Goal: Task Accomplishment & Management: Use online tool/utility

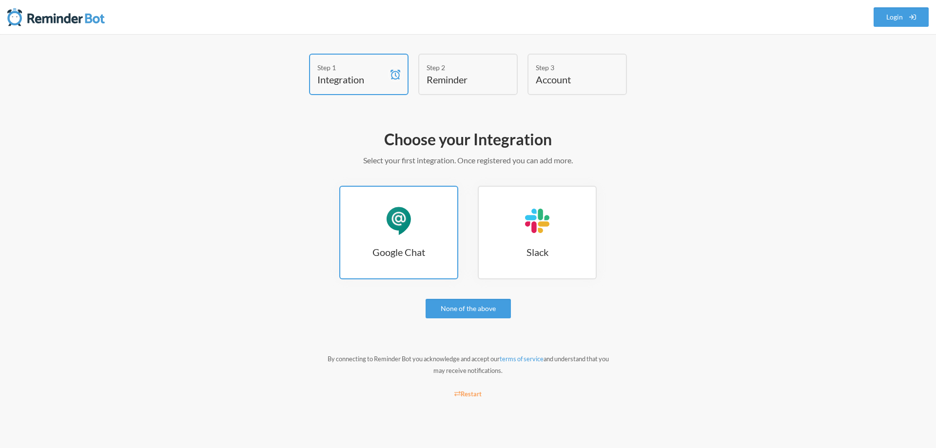
click at [398, 225] on div "Google Chat" at bounding box center [398, 220] width 29 height 29
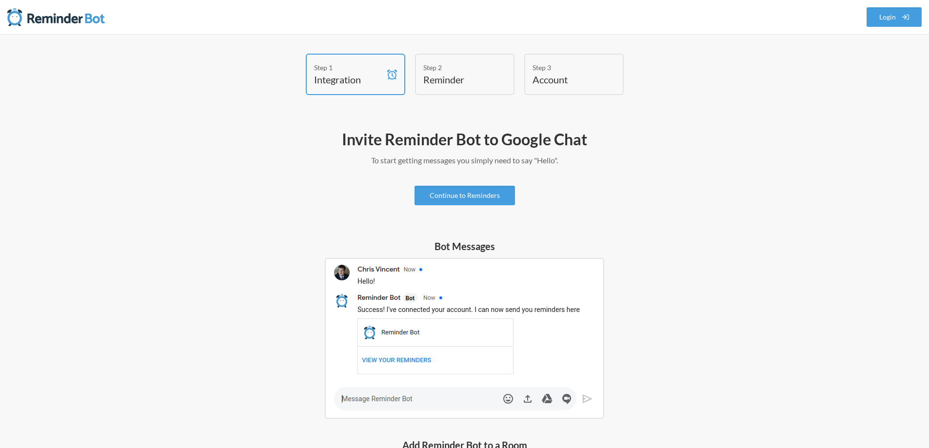
click at [371, 402] on img at bounding box center [464, 338] width 279 height 161
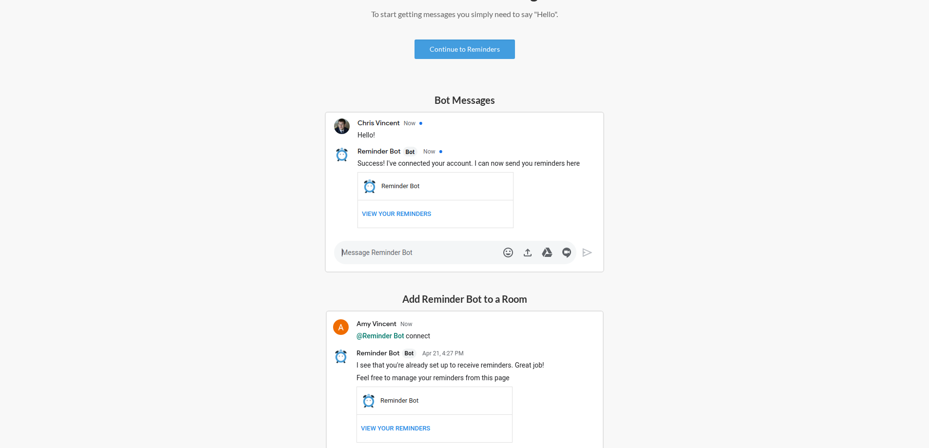
scroll to position [242, 0]
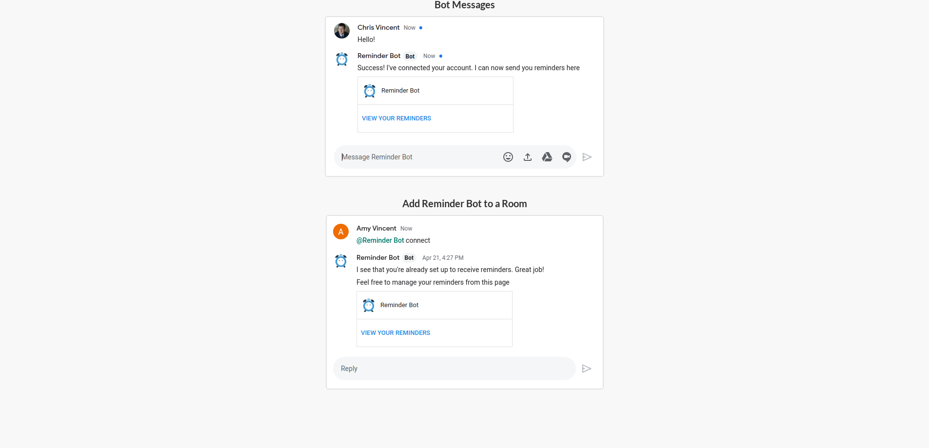
click at [397, 374] on img at bounding box center [465, 302] width 278 height 174
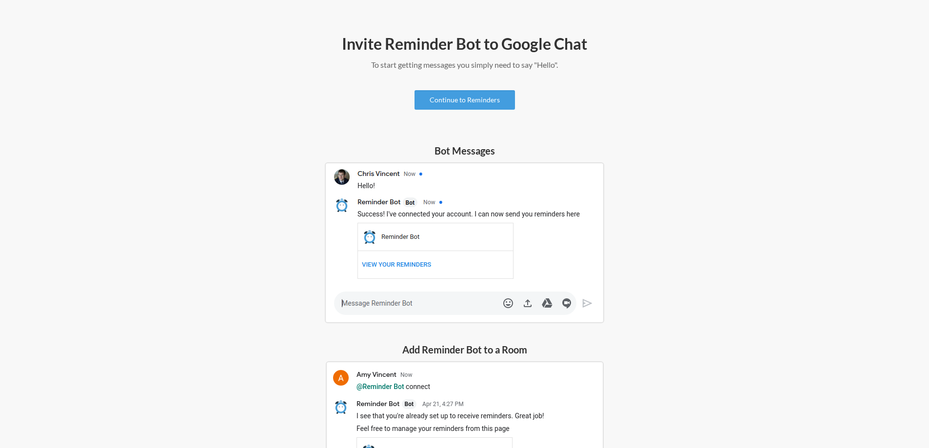
scroll to position [0, 0]
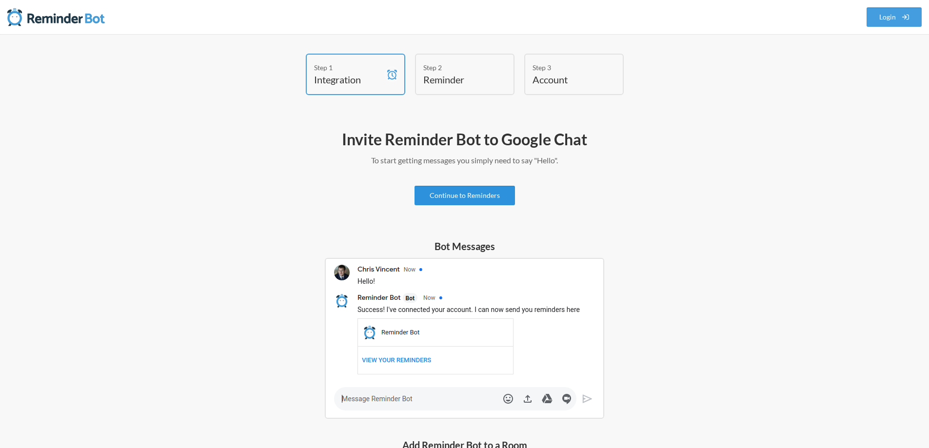
click at [456, 194] on link "Continue to Reminders" at bounding box center [464, 195] width 100 height 19
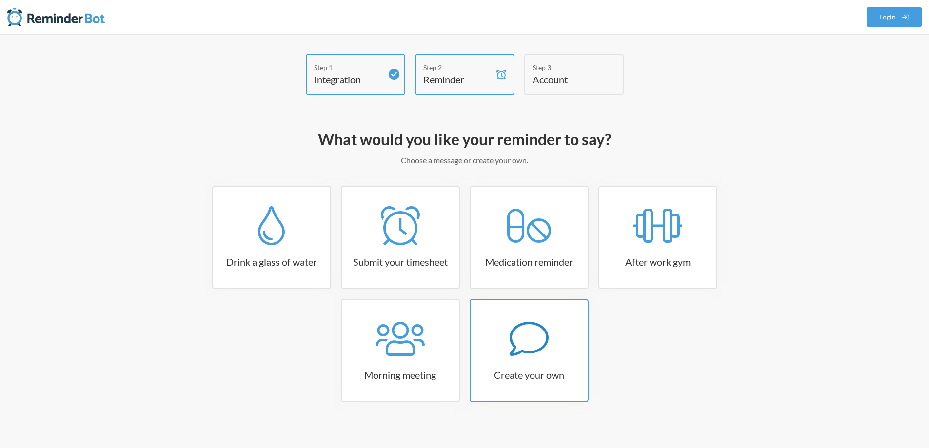
click at [524, 340] on icon at bounding box center [528, 338] width 39 height 39
select select "07:30:00"
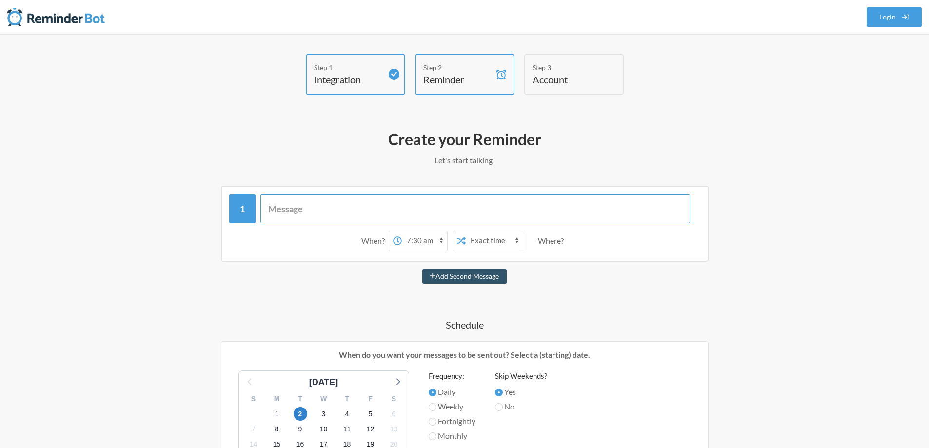
click at [321, 210] on input "text" at bounding box center [474, 208] width 429 height 29
paste input "@Remind everyone to share Yahoo FD status at 6 PM daily"
click at [311, 213] on input "@Remind everyone to share Yahoo FD status at 6 PM daily" at bounding box center [474, 208] width 429 height 29
drag, startPoint x: 357, startPoint y: 210, endPoint x: 454, endPoint y: 208, distance: 96.5
click at [454, 208] on input "@Remind Everyone to share Yahoo FD status at 6 PM daily" at bounding box center [474, 208] width 429 height 29
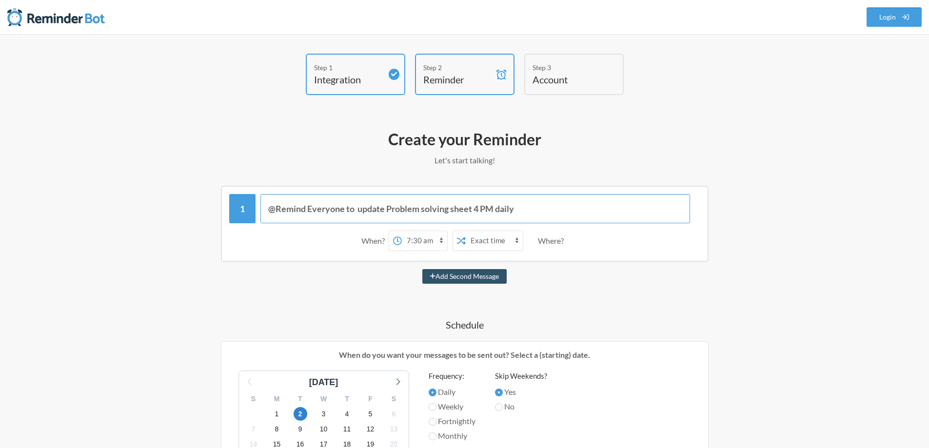
click at [538, 208] on input "@Remind Everyone to update Problem solving sheet 4 PM daily" at bounding box center [474, 208] width 429 height 29
type input "@Remind Everyone to update Problem solving sheet 4 PM daily"
click at [416, 239] on select "12:00 am 12:15 am 12:30 am 12:45 am 1:00 am 1:15 am 1:30 am 1:45 am 2:00 am 2:1…" at bounding box center [424, 240] width 45 height 19
click at [402, 231] on select "12:00 am 12:15 am 12:30 am 12:45 am 1:00 am 1:15 am 1:30 am 1:45 am 2:00 am 2:1…" at bounding box center [424, 240] width 45 height 19
click at [573, 284] on div "@Remind Everyone to update Problem solving sheet 4 PM daily When? 12:00 am 12:1…" at bounding box center [464, 456] width 565 height 541
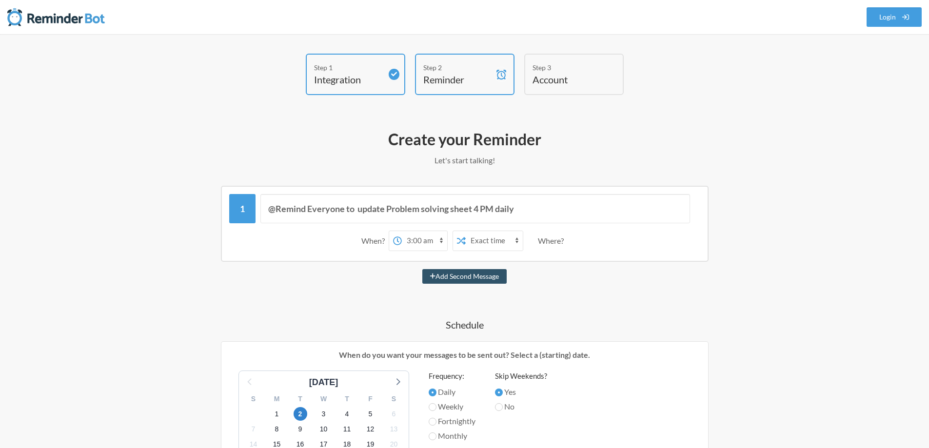
click at [428, 242] on select "12:00 am 12:15 am 12:30 am 12:45 am 1:00 am 1:15 am 1:30 am 1:45 am 2:00 am 2:1…" at bounding box center [424, 240] width 45 height 19
click at [402, 231] on select "12:00 am 12:15 am 12:30 am 12:45 am 1:00 am 1:15 am 1:30 am 1:45 am 2:00 am 2:1…" at bounding box center [424, 240] width 45 height 19
click at [608, 297] on div "@Remind Everyone to update Problem solving sheet 4 PM daily When? 12:00 am 12:1…" at bounding box center [464, 456] width 565 height 541
click at [503, 241] on select "Exact time Random time" at bounding box center [493, 240] width 57 height 19
click at [551, 281] on div "Add Second Message" at bounding box center [464, 276] width 565 height 15
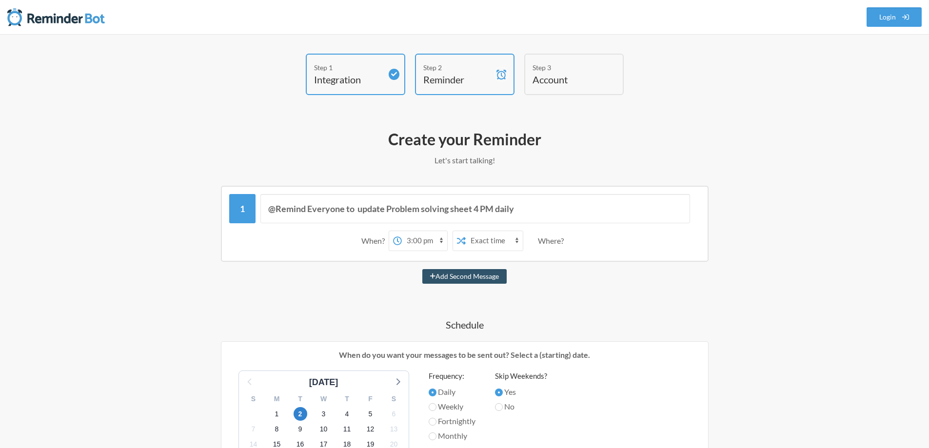
click at [551, 240] on div "Where?" at bounding box center [553, 241] width 30 height 20
click at [562, 243] on div "Where?" at bounding box center [553, 241] width 30 height 20
click at [555, 245] on div "Where?" at bounding box center [553, 241] width 30 height 20
click at [556, 267] on div "@Remind Everyone to update Problem solving sheet 4 PM daily When? 12:00 am 12:1…" at bounding box center [464, 456] width 565 height 541
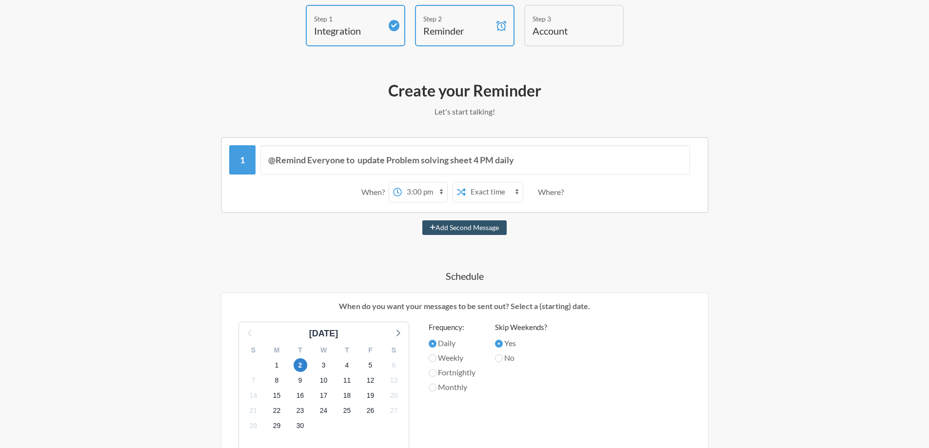
scroll to position [146, 0]
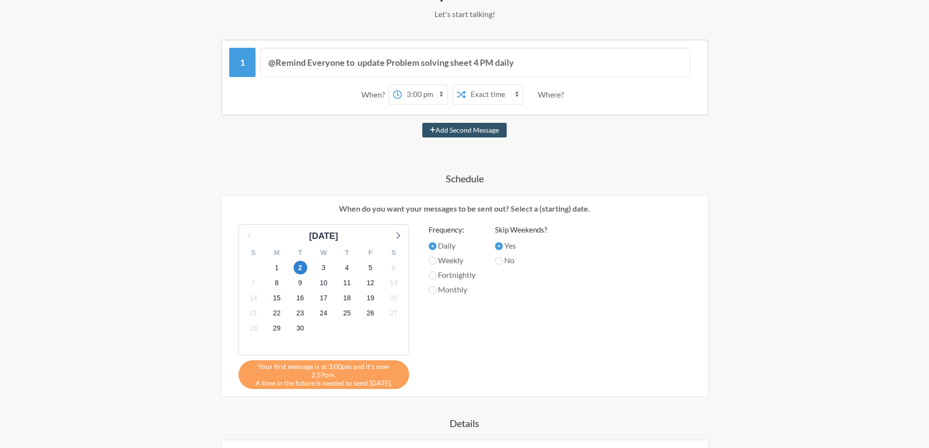
click at [440, 97] on select "12:00 am 12:15 am 12:30 am 12:45 am 1:00 am 1:15 am 1:30 am 1:45 am 2:00 am 2:1…" at bounding box center [424, 94] width 45 height 19
select select "15:15:00"
click at [402, 85] on select "12:00 am 12:15 am 12:30 am 12:45 am 1:00 am 1:15 am 1:30 am 1:45 am 2:00 am 2:1…" at bounding box center [424, 94] width 45 height 19
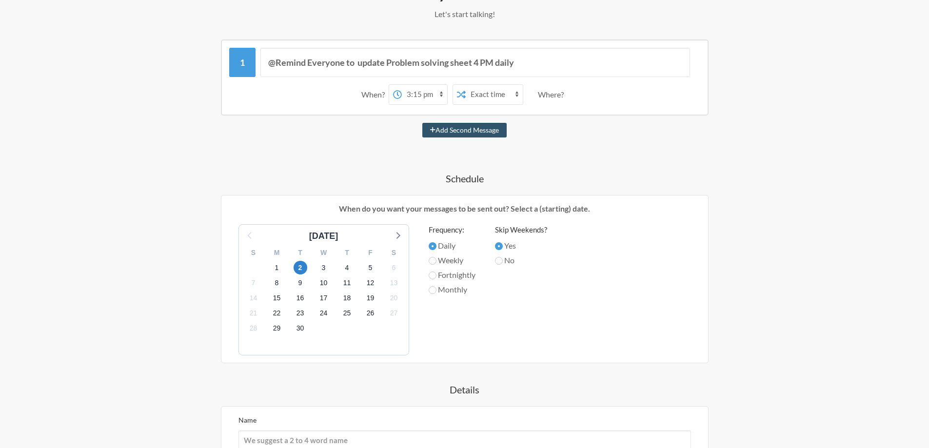
click at [385, 147] on div "@Remind Everyone to update Problem solving sheet 4 PM daily When? 12:00 am 12:1…" at bounding box center [464, 292] width 565 height 507
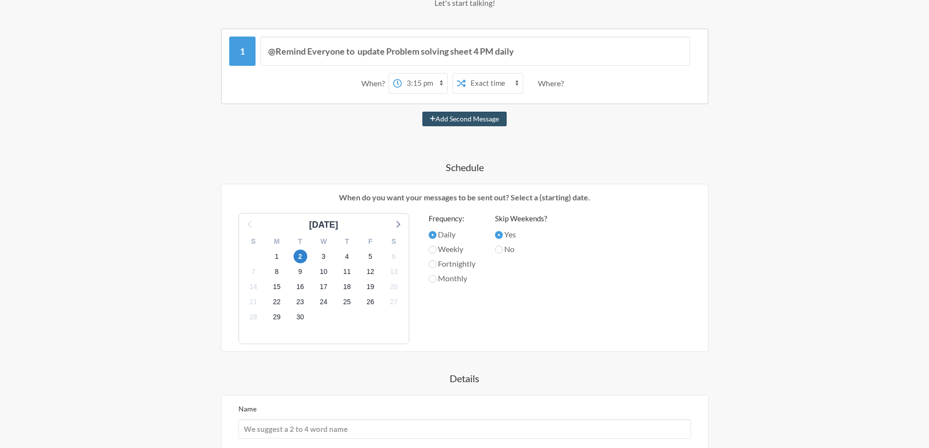
scroll to position [304, 0]
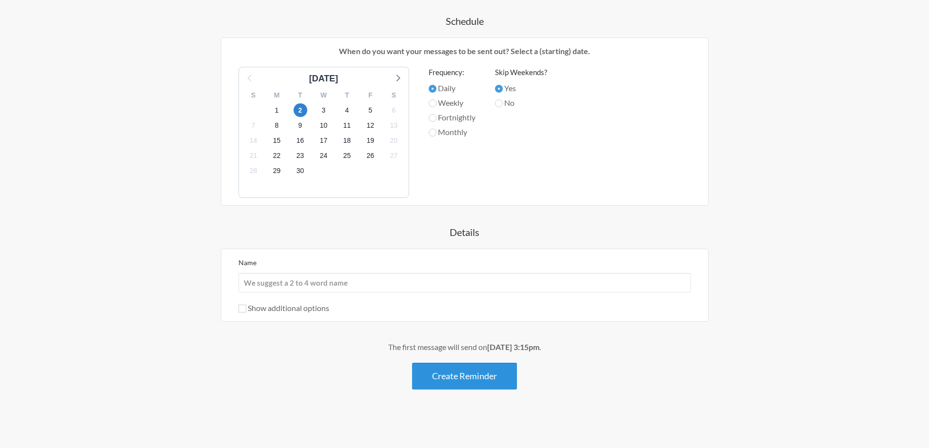
click at [468, 382] on button "Create Reminder" at bounding box center [464, 376] width 105 height 27
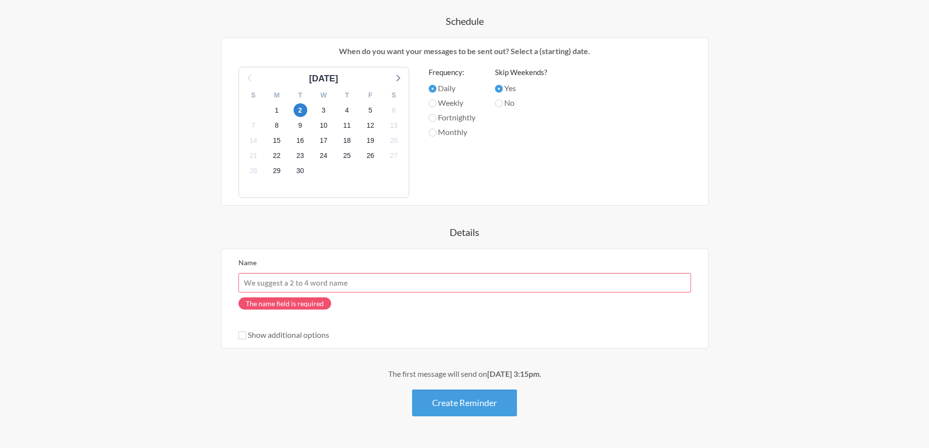
click at [308, 282] on input "Name" at bounding box center [464, 282] width 452 height 19
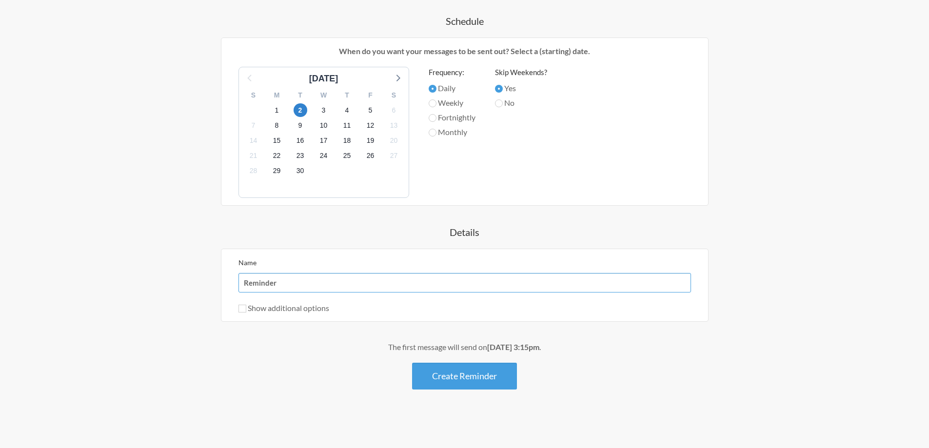
click at [246, 284] on input "Reminder" at bounding box center [464, 282] width 452 height 19
click at [308, 338] on div "@Remind Everyone to update Problem solving sheet 4 PM daily When? 12:00 am 12:1…" at bounding box center [464, 135] width 565 height 507
click at [247, 281] on input "sheet Reminder" at bounding box center [464, 282] width 452 height 19
drag, startPoint x: 265, startPoint y: 282, endPoint x: 304, endPoint y: 285, distance: 39.1
click at [304, 285] on input "Sheet Reminder" at bounding box center [464, 282] width 452 height 19
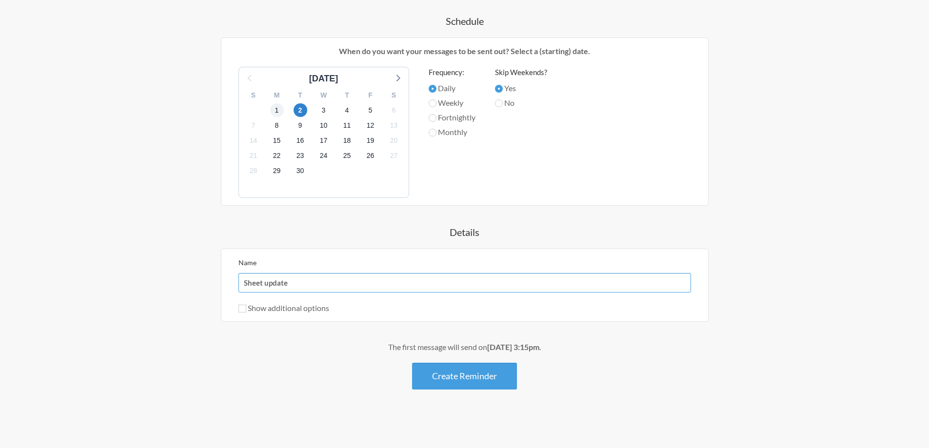
type input "Sheet update"
click at [276, 110] on span "1" at bounding box center [277, 110] width 14 height 14
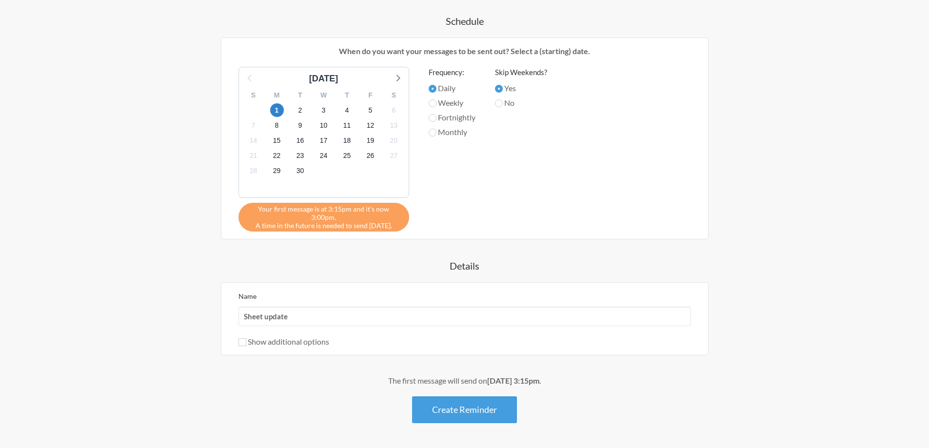
click at [331, 259] on h4 "Details" at bounding box center [464, 266] width 565 height 14
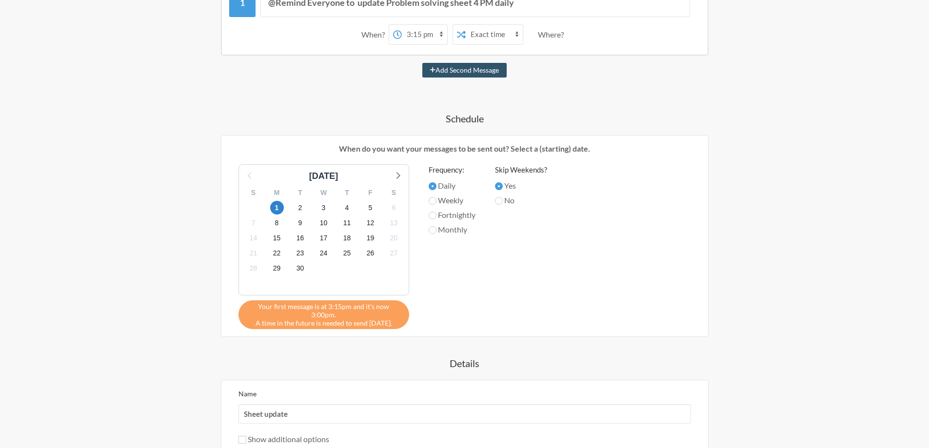
scroll to position [157, 0]
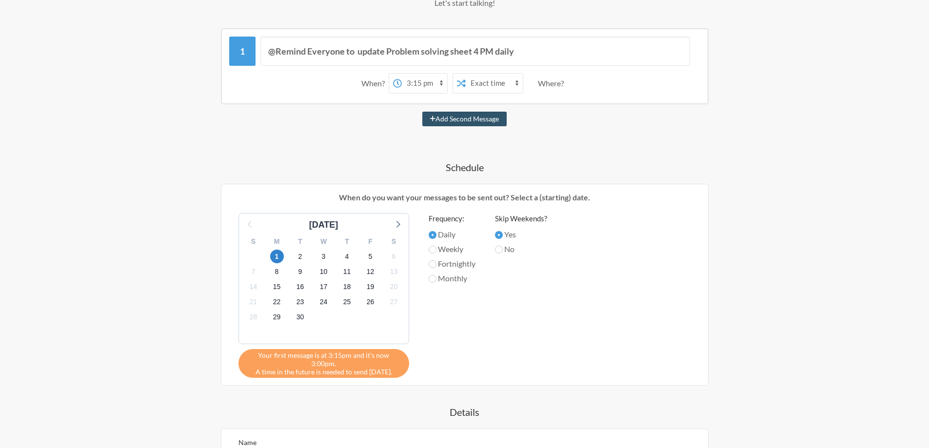
click at [412, 154] on div "@Remind Everyone to update Problem solving sheet 4 PM daily When? 12:00 am 12:1…" at bounding box center [464, 298] width 565 height 541
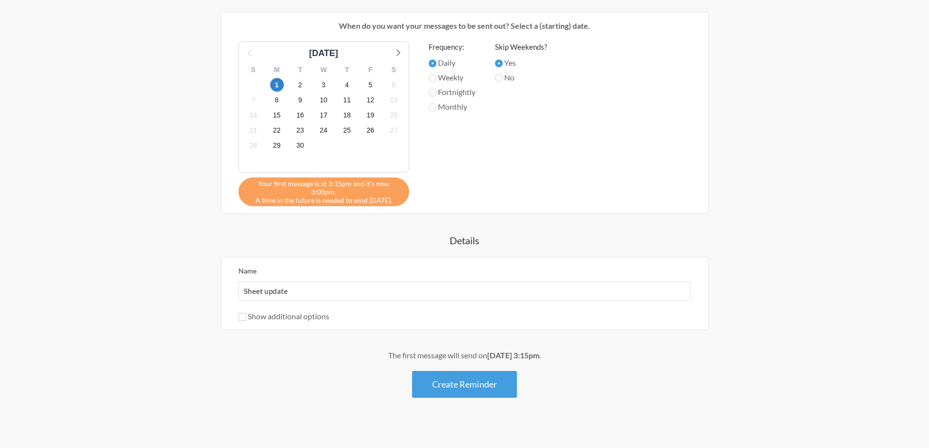
click at [481, 374] on button "Create Reminder" at bounding box center [464, 384] width 105 height 27
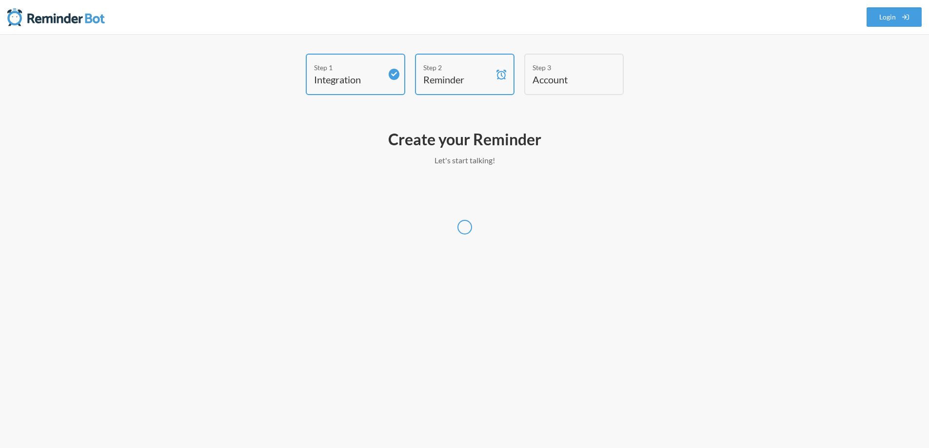
scroll to position [0, 0]
select select "UTC"
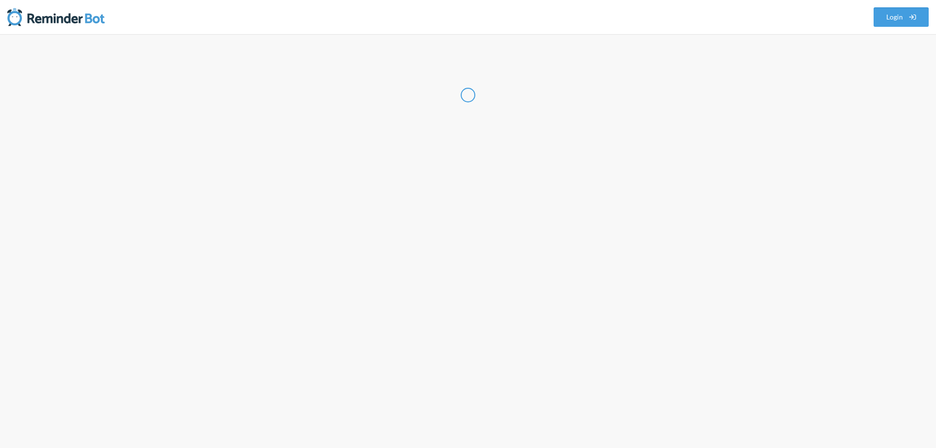
select select "IN"
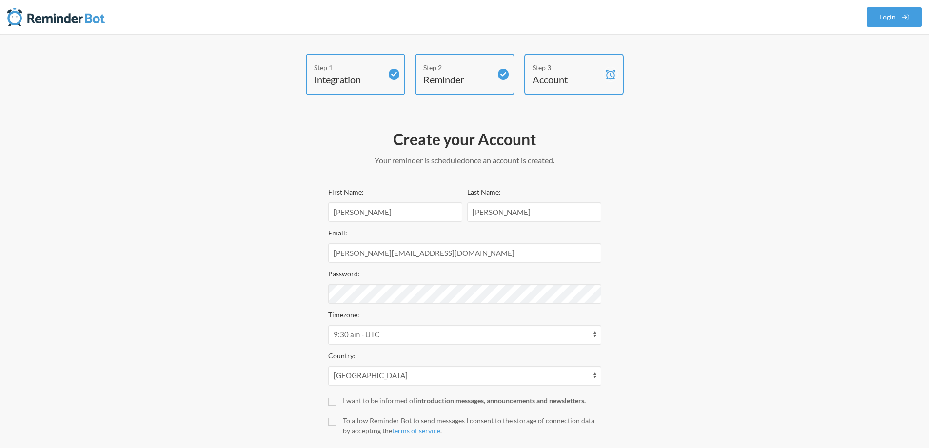
scroll to position [58, 0]
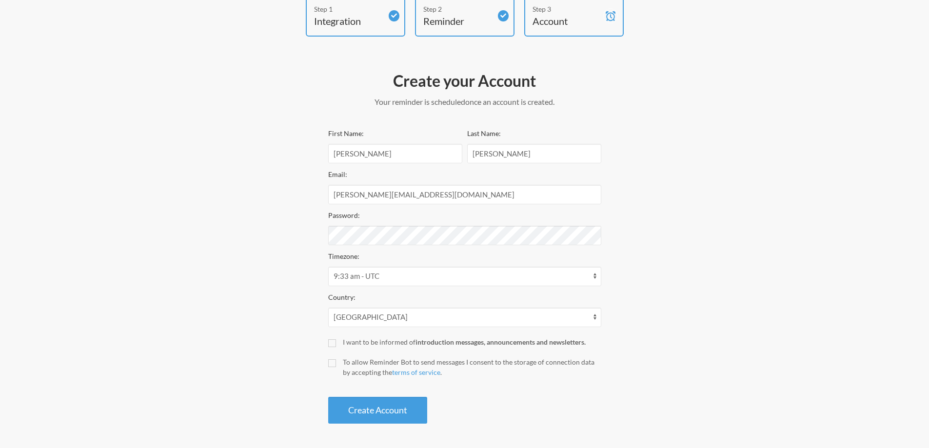
click at [368, 344] on div "I want to be informed of introduction messages, announcements and newsletters." at bounding box center [472, 342] width 258 height 10
click at [336, 344] on input "I want to be informed of introduction messages, announcements and newsletters." at bounding box center [332, 343] width 8 height 8
checkbox input "true"
click at [341, 362] on label "To allow Reminder Bot to send messages I consent to the storage of connection d…" at bounding box center [464, 367] width 273 height 20
click at [336, 362] on input "To allow Reminder Bot to send messages I consent to the storage of connection d…" at bounding box center [332, 363] width 8 height 8
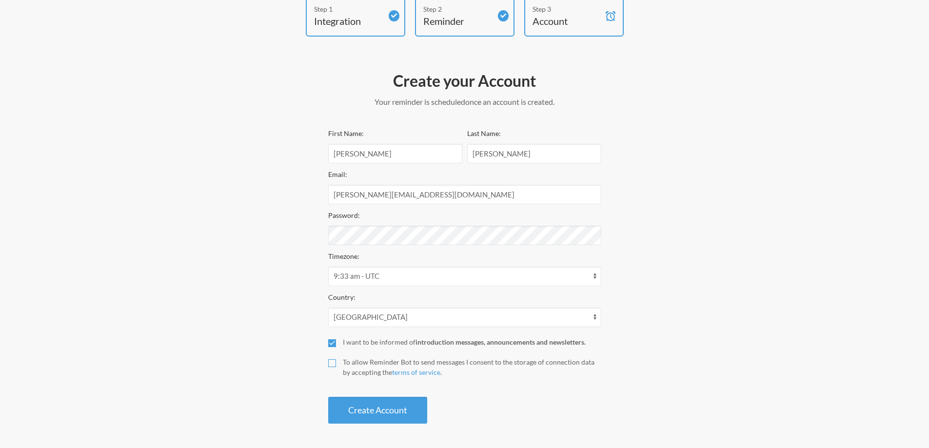
checkbox input "true"
click at [366, 408] on button "Create Account" at bounding box center [377, 410] width 99 height 27
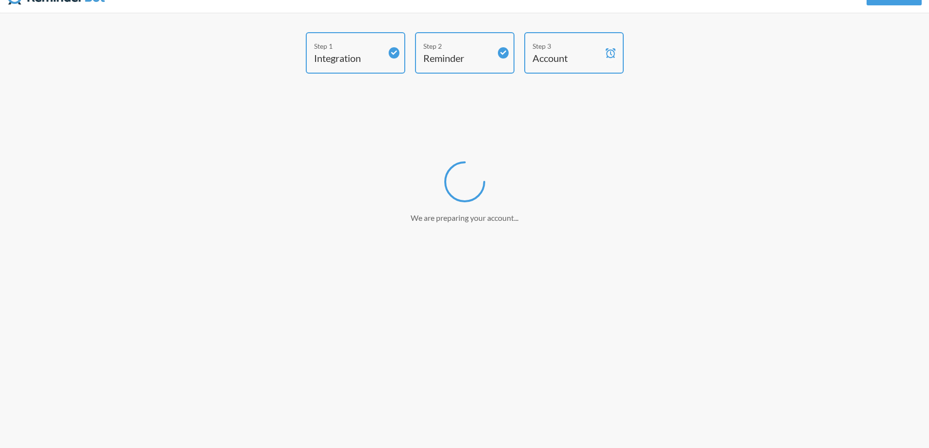
scroll to position [21, 0]
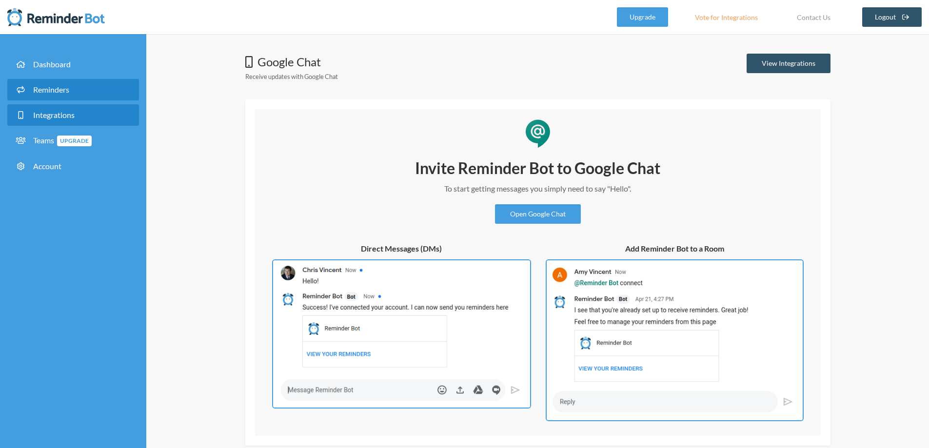
click at [49, 89] on span "Reminders" at bounding box center [51, 89] width 36 height 9
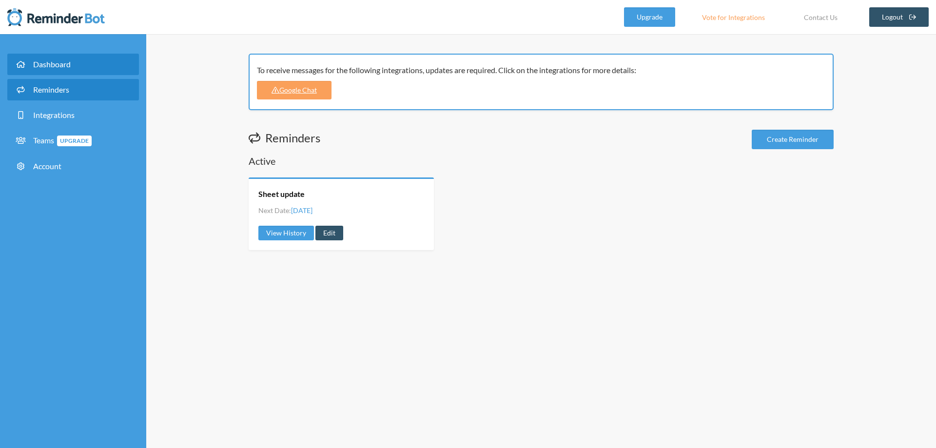
click at [46, 63] on span "Dashboard" at bounding box center [52, 63] width 38 height 9
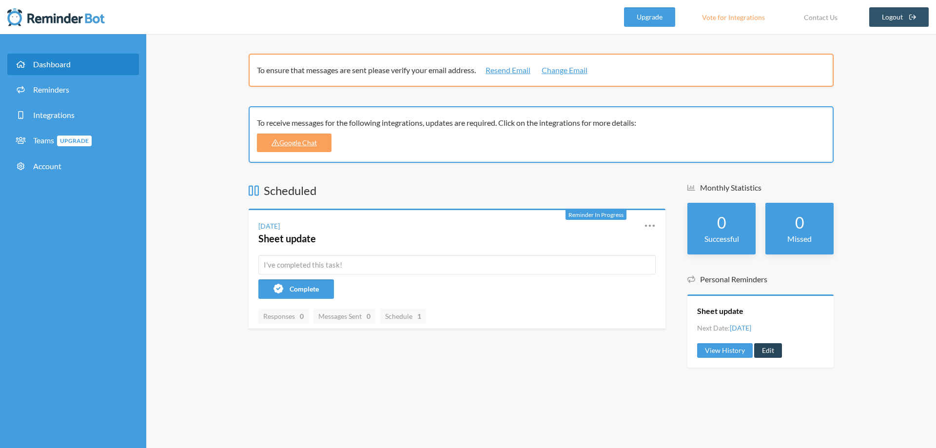
click at [767, 352] on link "Edit" at bounding box center [768, 350] width 28 height 15
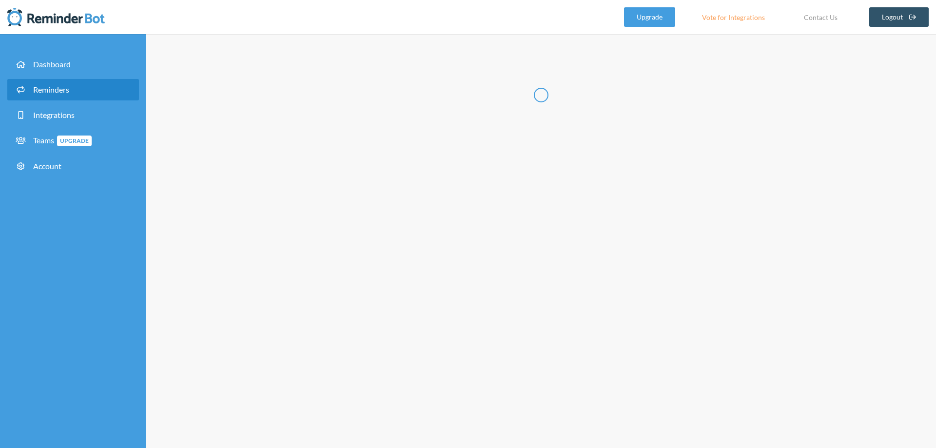
type input "Sheet update"
select select "15:15:00"
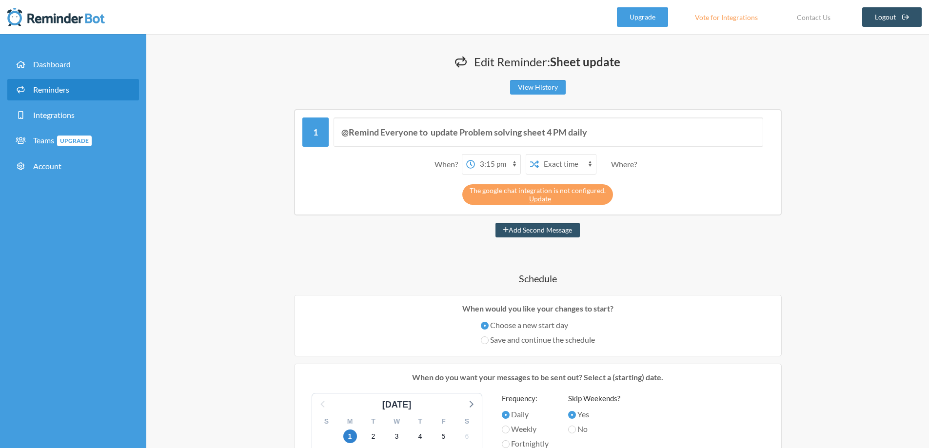
scroll to position [97, 0]
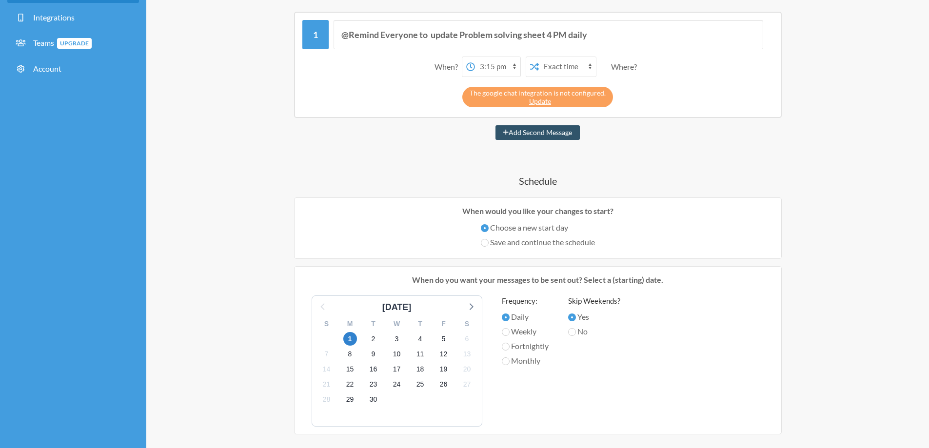
click at [322, 306] on div "[DATE]" at bounding box center [397, 307] width 160 height 13
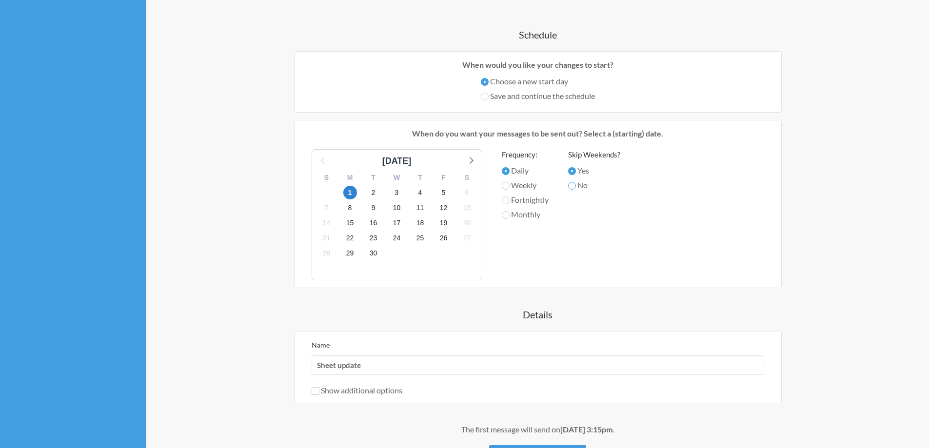
click at [573, 185] on input "No" at bounding box center [572, 186] width 8 height 8
radio input "true"
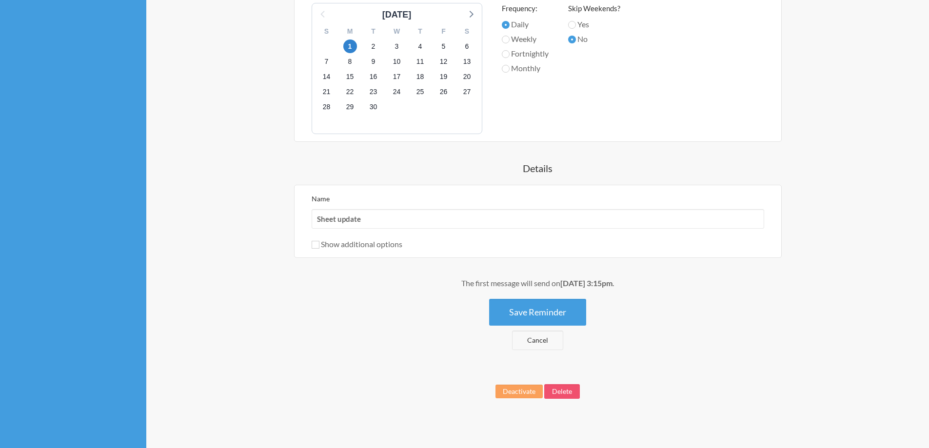
click at [358, 249] on div "Show additional options" at bounding box center [537, 244] width 452 height 12
click at [321, 241] on label "Show additional options" at bounding box center [356, 243] width 91 height 9
click at [319, 241] on input "Show additional options" at bounding box center [315, 245] width 8 height 8
checkbox input "true"
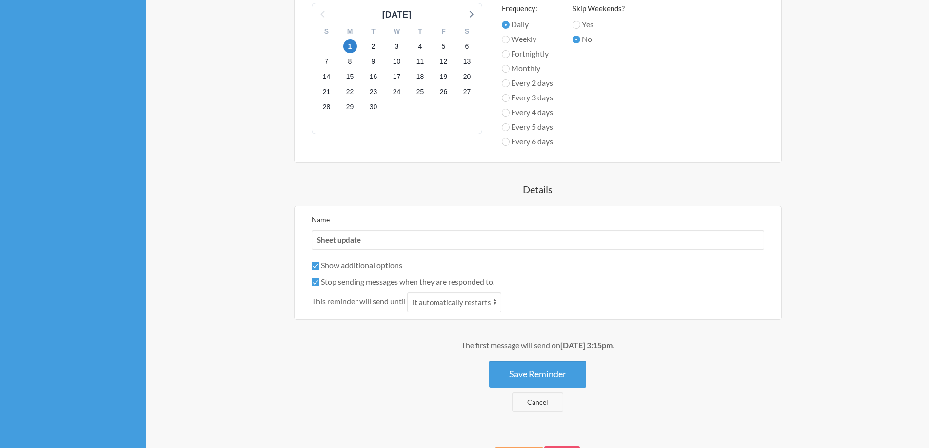
click at [349, 281] on label "Stop sending messages when they are responded to." at bounding box center [402, 281] width 183 height 9
click at [319, 281] on input "Stop sending messages when they are responded to." at bounding box center [315, 282] width 8 height 8
checkbox input "false"
click at [436, 302] on select "it automatically restarts it is replied to" at bounding box center [454, 301] width 94 height 19
click at [361, 335] on div "@Remind Everyone to update Problem solving sheet 4 PM daily When? 12:00 am 12:1…" at bounding box center [537, 65] width 585 height 693
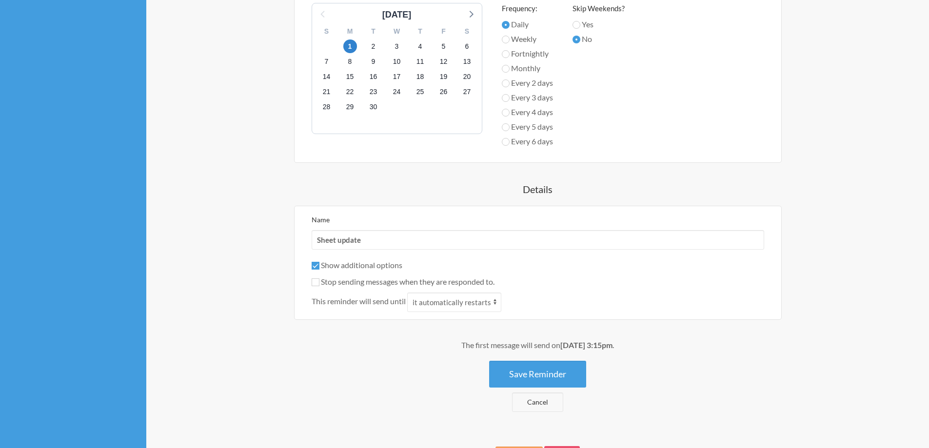
click at [339, 264] on label "Show additional options" at bounding box center [356, 264] width 91 height 9
click at [319, 264] on input "Show additional options" at bounding box center [315, 266] width 8 height 8
checkbox input "false"
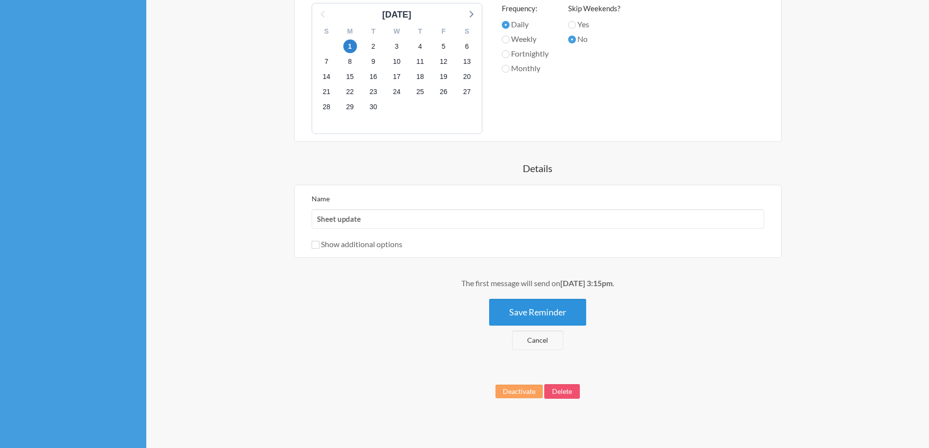
click at [529, 310] on button "Save Reminder" at bounding box center [537, 312] width 97 height 27
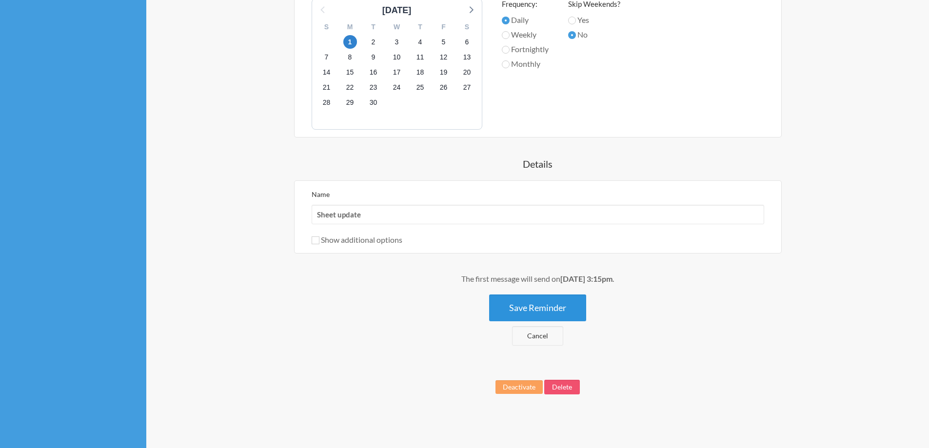
click at [564, 303] on button "Save Reminder" at bounding box center [537, 307] width 97 height 27
click at [522, 304] on button "Save Reminder" at bounding box center [537, 307] width 97 height 27
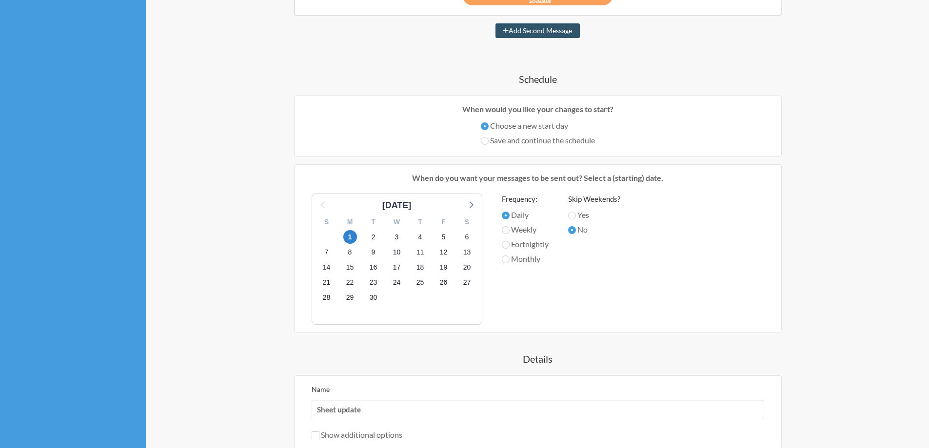
scroll to position [102, 0]
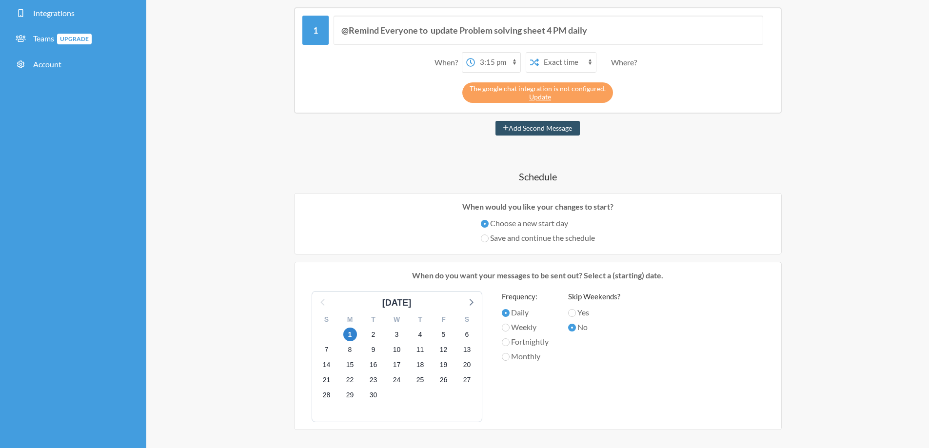
click at [509, 240] on label "Save and continue the schedule" at bounding box center [538, 238] width 114 height 12
click at [488, 240] on input "Save and continue the schedule" at bounding box center [485, 238] width 8 height 8
radio input "true"
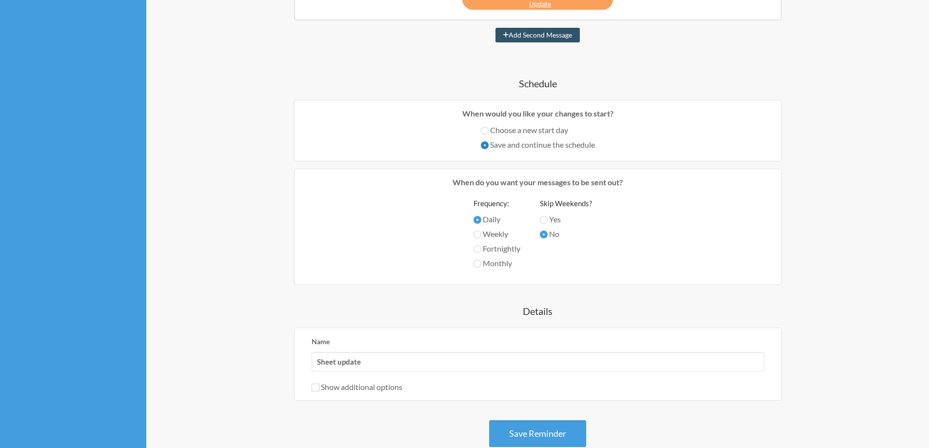
scroll to position [97, 0]
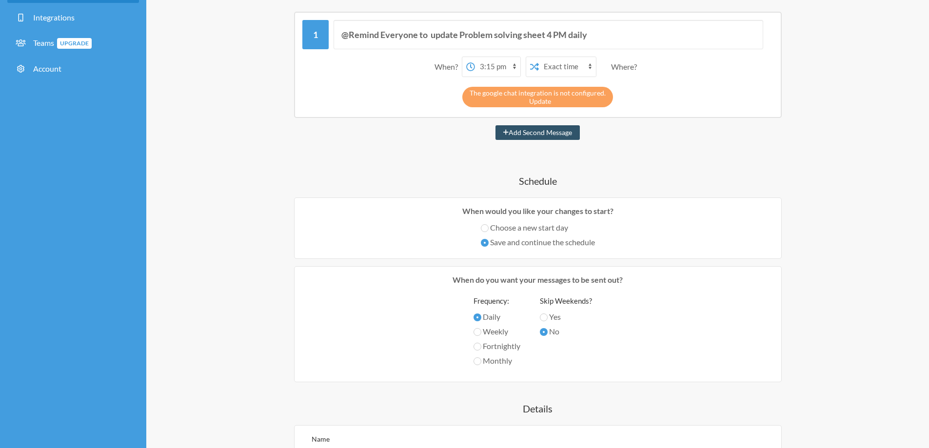
click at [543, 102] on link "Update" at bounding box center [540, 101] width 22 height 8
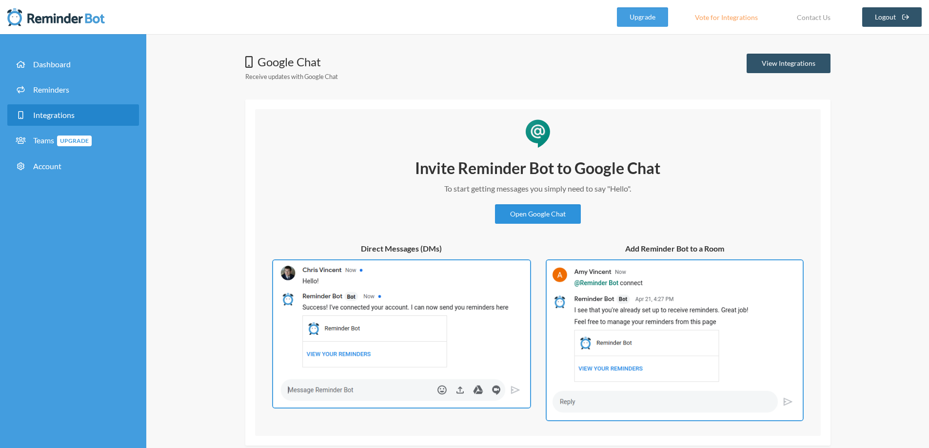
click at [540, 213] on link "Open Google Chat" at bounding box center [538, 213] width 86 height 19
click at [54, 87] on span "Reminders" at bounding box center [51, 89] width 36 height 9
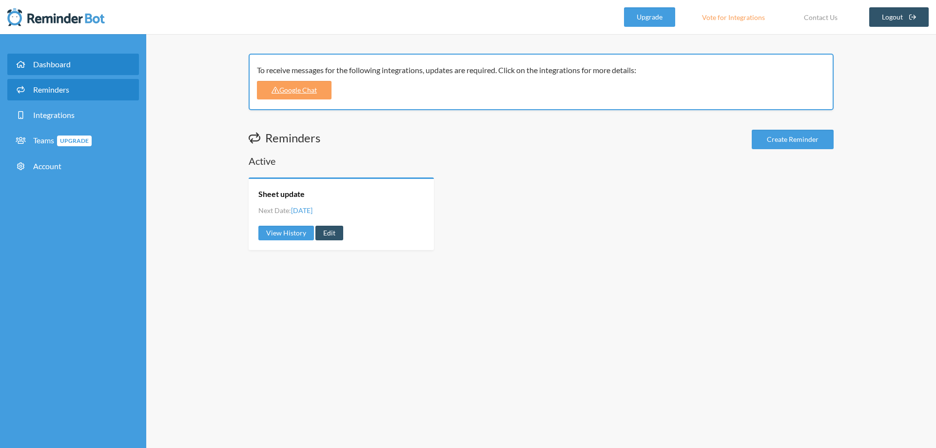
click at [47, 61] on span "Dashboard" at bounding box center [52, 63] width 38 height 9
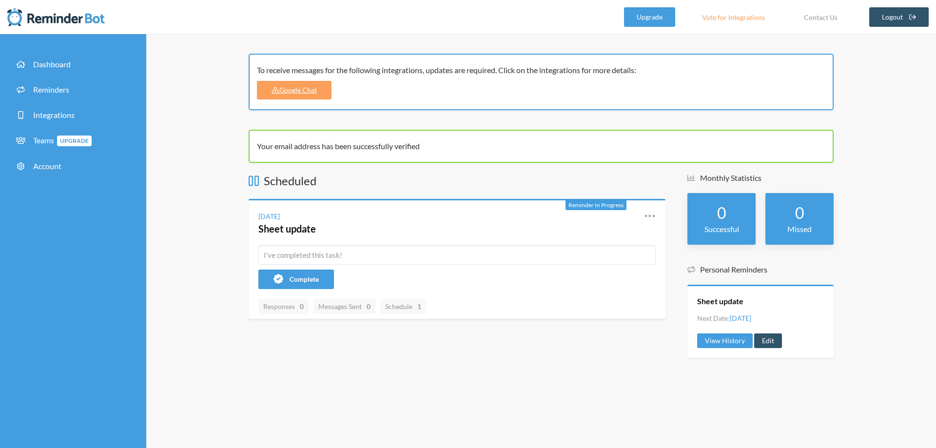
click at [432, 392] on div "To receive messages for the following integrations, updates are required. Click…" at bounding box center [541, 241] width 790 height 414
click at [202, 313] on div "To receive messages for the following integrations, updates are required. Click…" at bounding box center [541, 241] width 790 height 414
click at [296, 87] on link "Google Chat" at bounding box center [294, 90] width 75 height 19
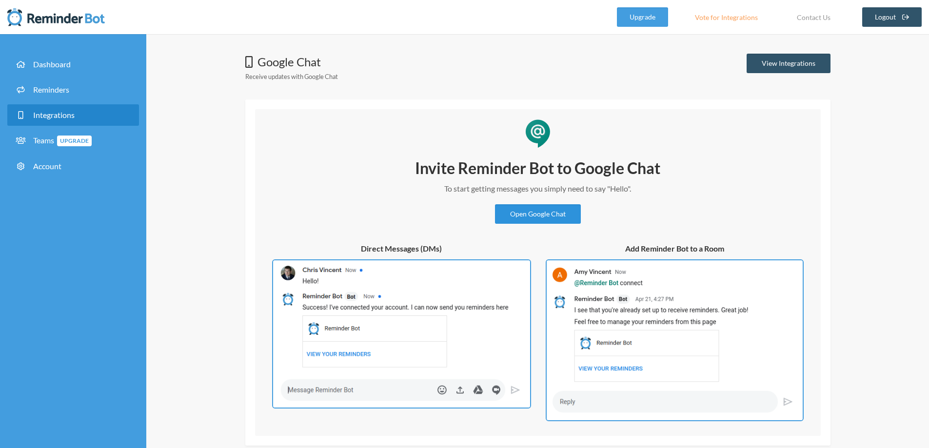
click at [546, 214] on link "Open Google Chat" at bounding box center [538, 213] width 86 height 19
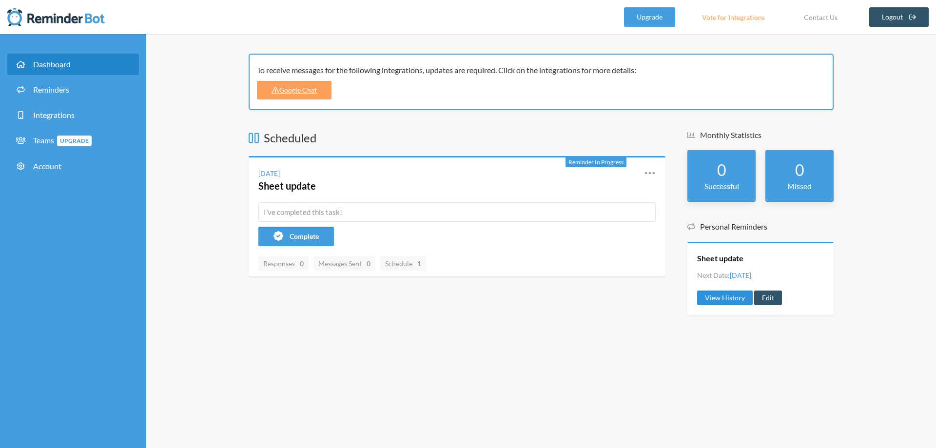
click at [717, 298] on link "View History" at bounding box center [725, 298] width 56 height 15
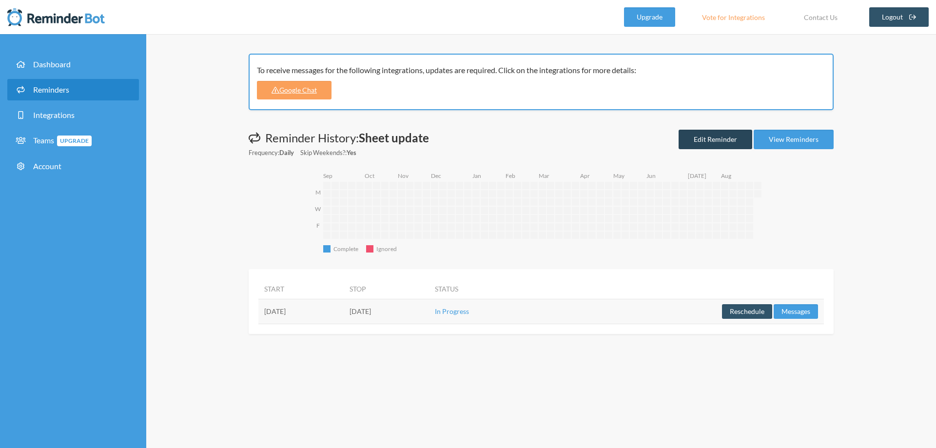
click at [693, 146] on link "Edit Reminder" at bounding box center [715, 139] width 74 height 19
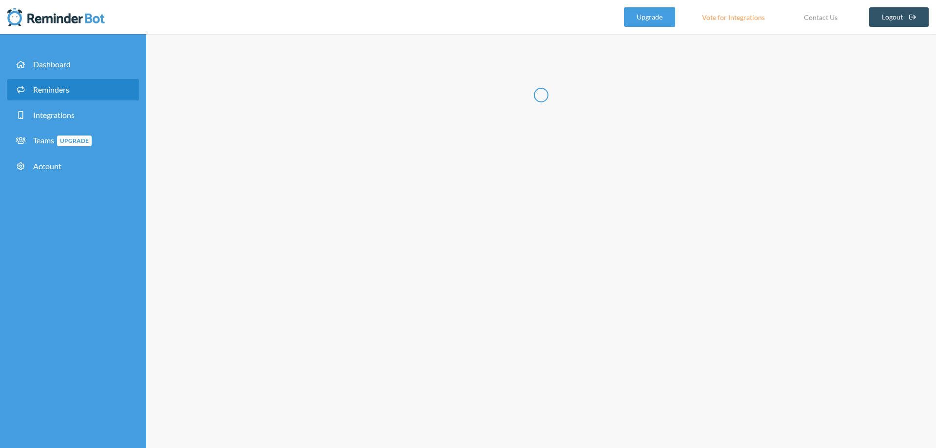
type input "Sheet update"
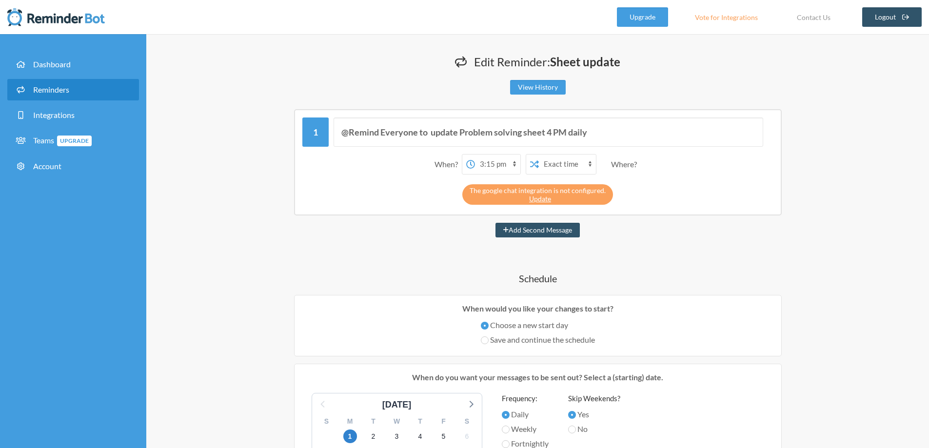
click at [514, 165] on select "12:00 am 12:15 am 12:30 am 12:45 am 1:00 am 1:15 am 1:30 am 1:45 am 2:00 am 2:1…" at bounding box center [497, 164] width 45 height 19
select select "15:45:00"
click at [475, 155] on select "12:00 am 12:15 am 12:30 am 12:45 am 1:00 am 1:15 am 1:30 am 1:45 am 2:00 am 2:1…" at bounding box center [497, 164] width 45 height 19
click at [380, 239] on div "@Remind Everyone to update Problem solving sheet 4 PM daily When? 12:00 am 12:1…" at bounding box center [537, 413] width 585 height 609
